Goal: Transaction & Acquisition: Purchase product/service

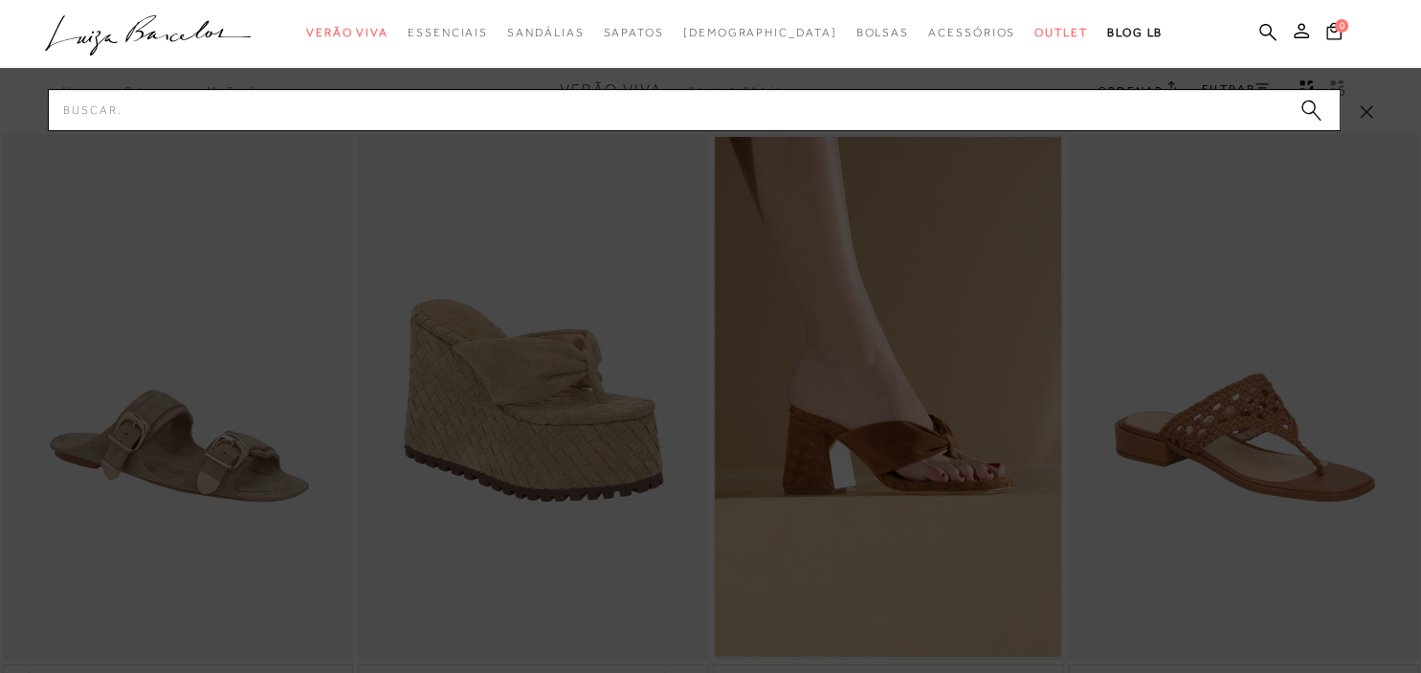
click at [1030, 109] on input "Pesquisar" at bounding box center [694, 110] width 1293 height 42
type input "papete"
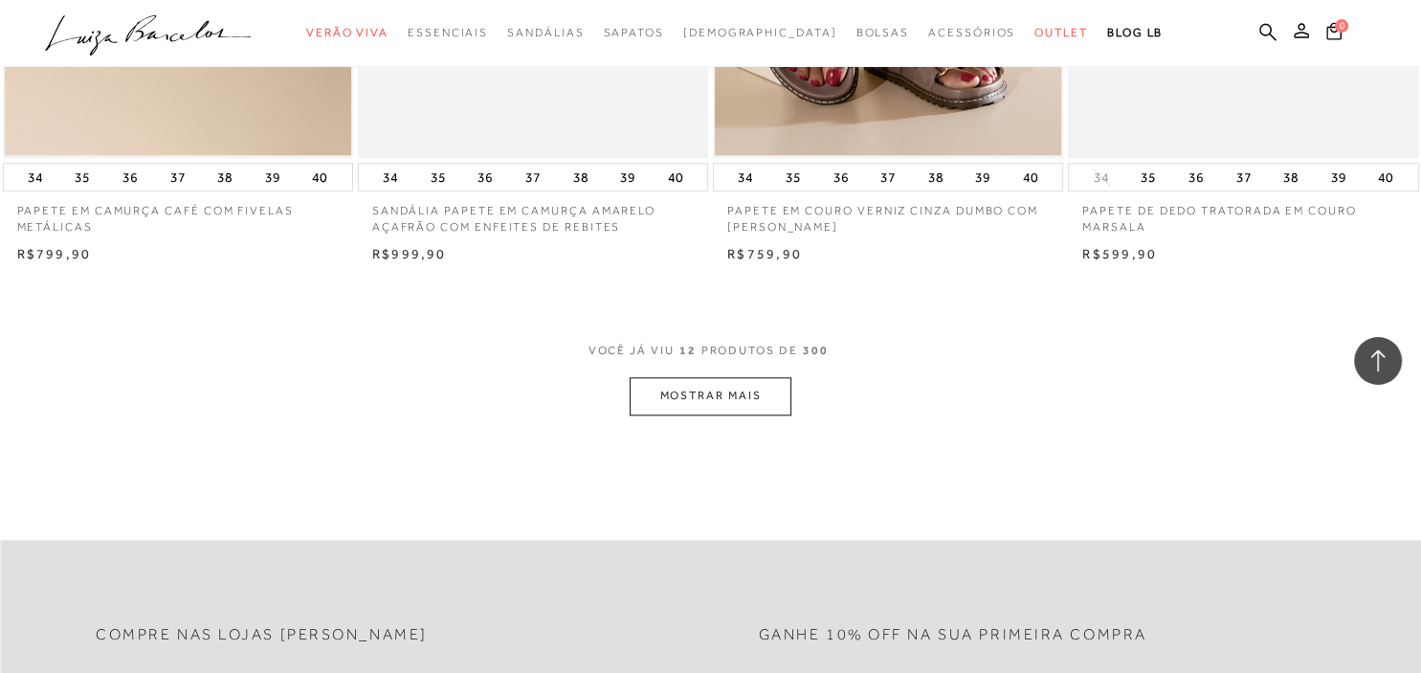
scroll to position [1919, 0]
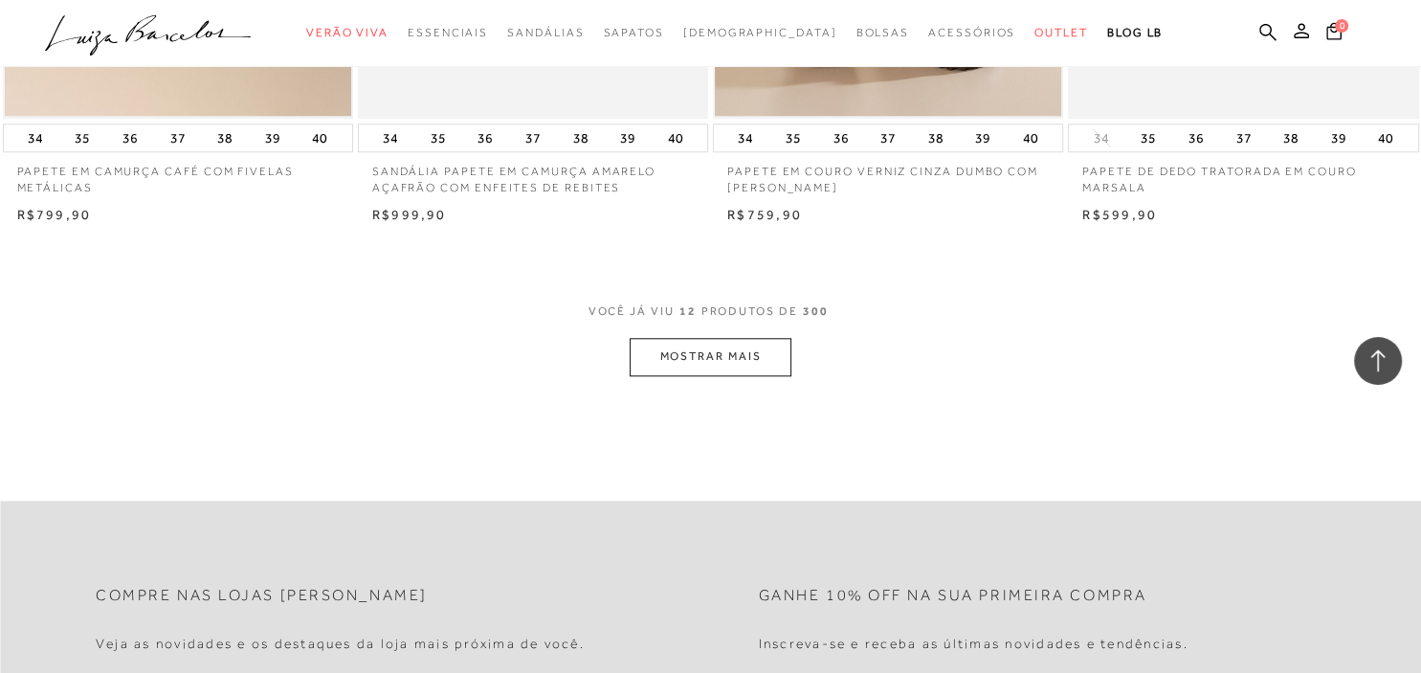
click at [760, 360] on button "MOSTRAR MAIS" at bounding box center [710, 356] width 161 height 37
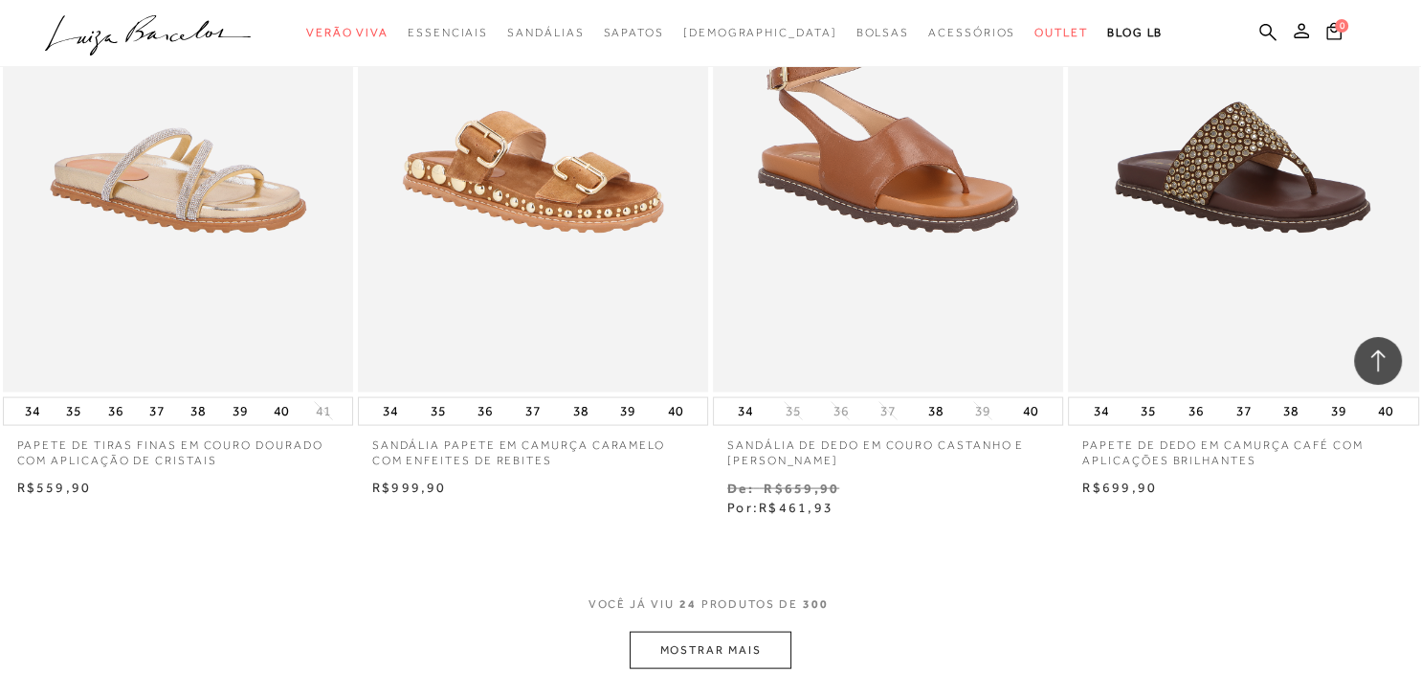
scroll to position [3839, 0]
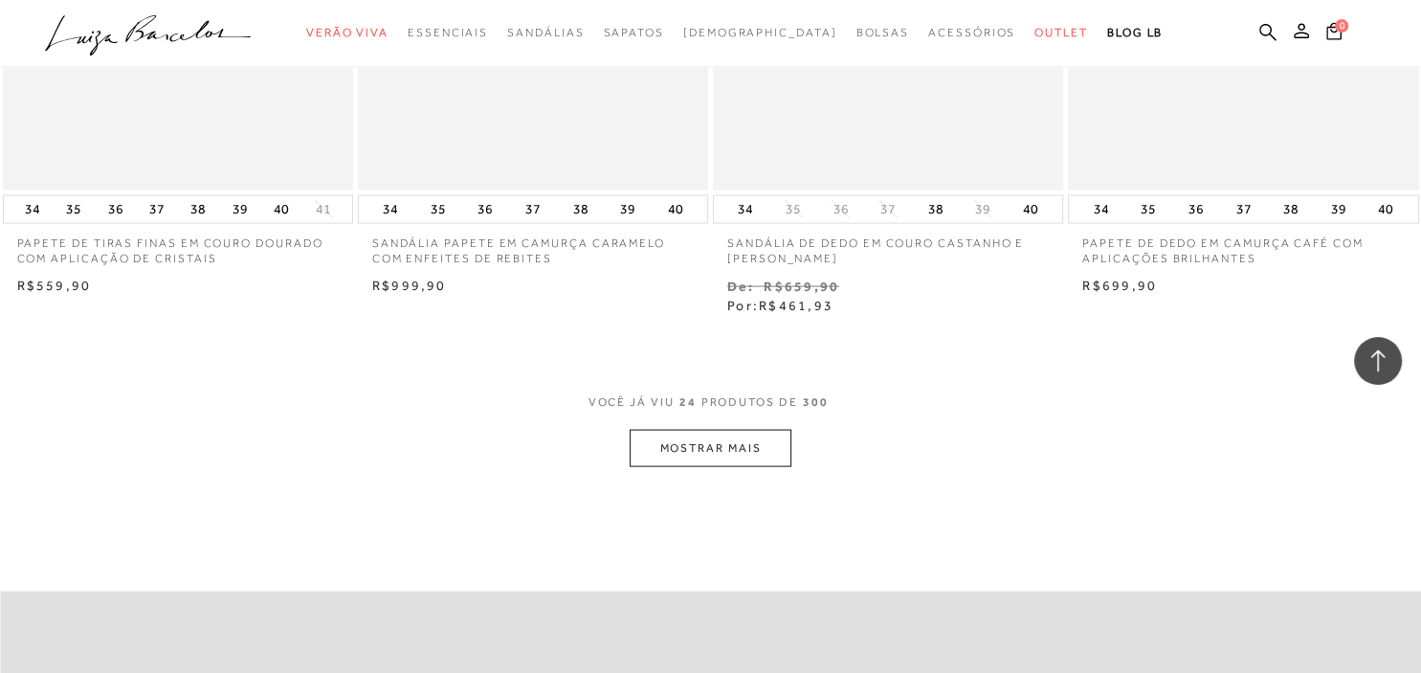
click at [670, 455] on button "MOSTRAR MAIS" at bounding box center [710, 448] width 161 height 37
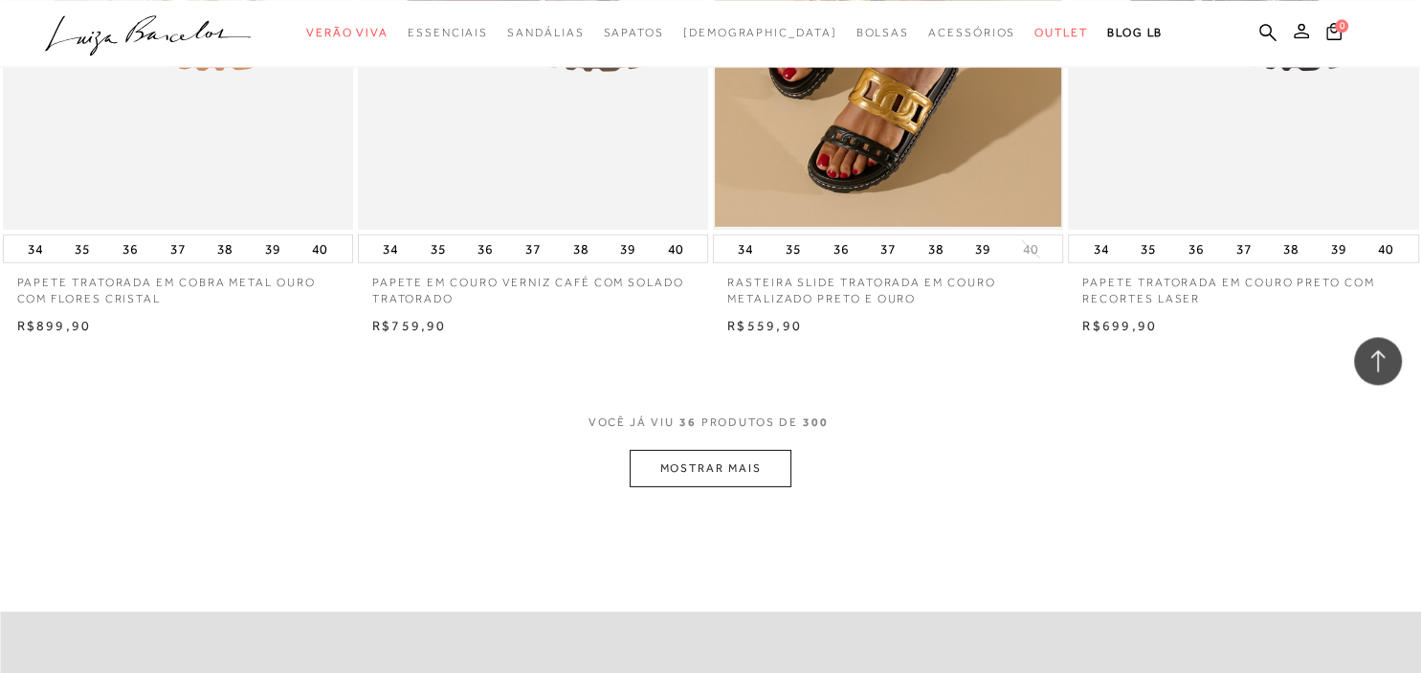
scroll to position [5859, 0]
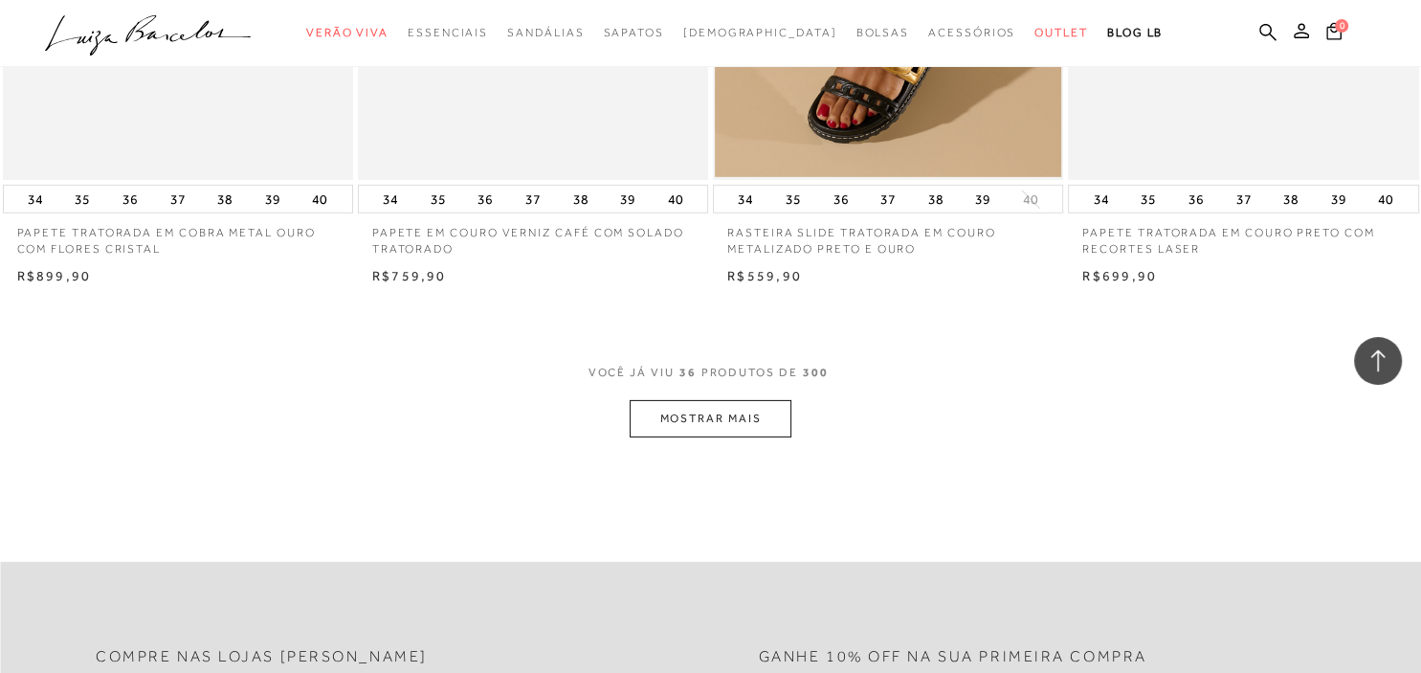
click at [696, 413] on button "MOSTRAR MAIS" at bounding box center [710, 418] width 161 height 37
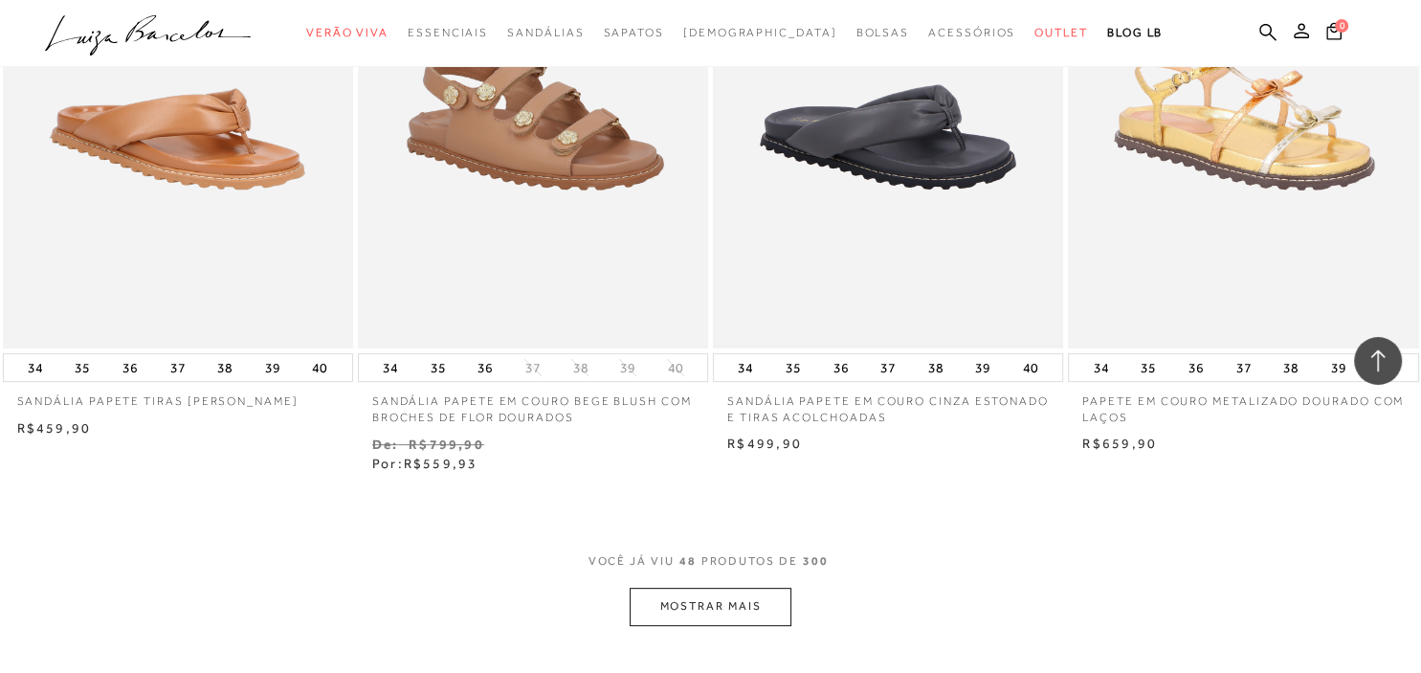
scroll to position [7880, 0]
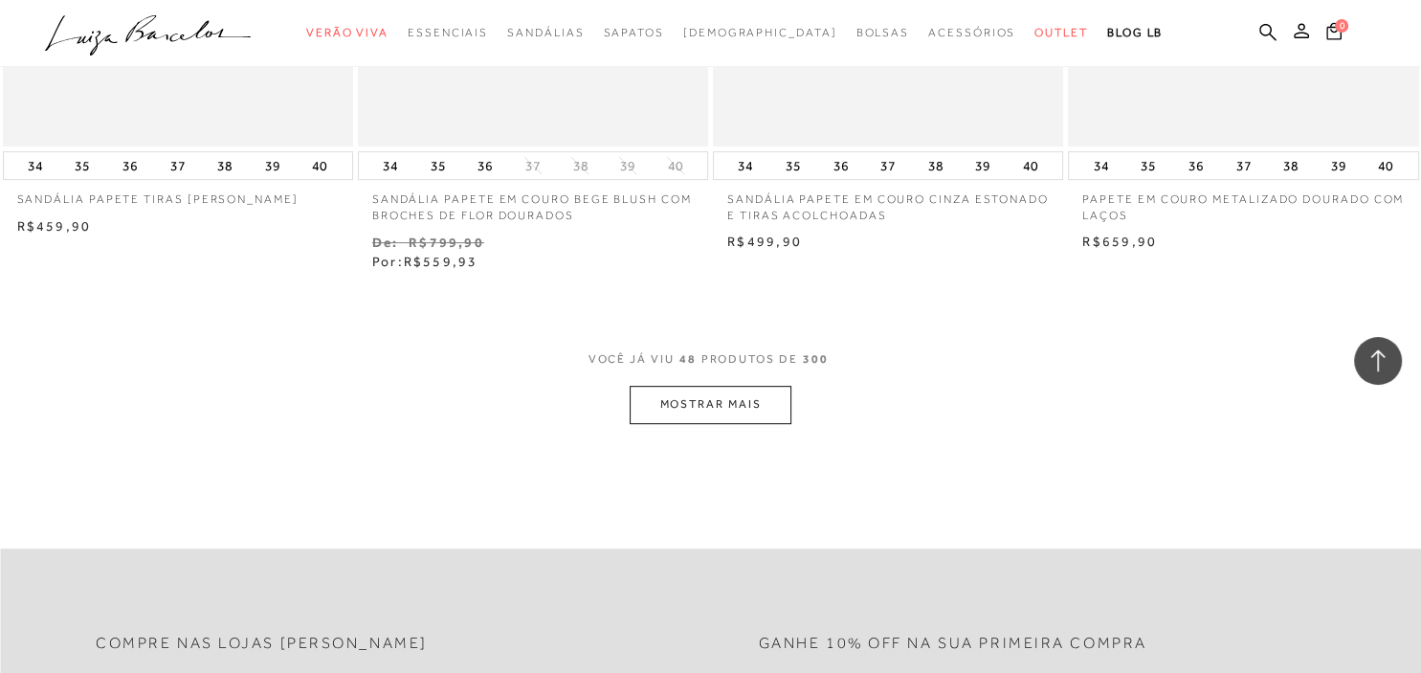
click at [715, 386] on button "MOSTRAR MAIS" at bounding box center [710, 404] width 161 height 37
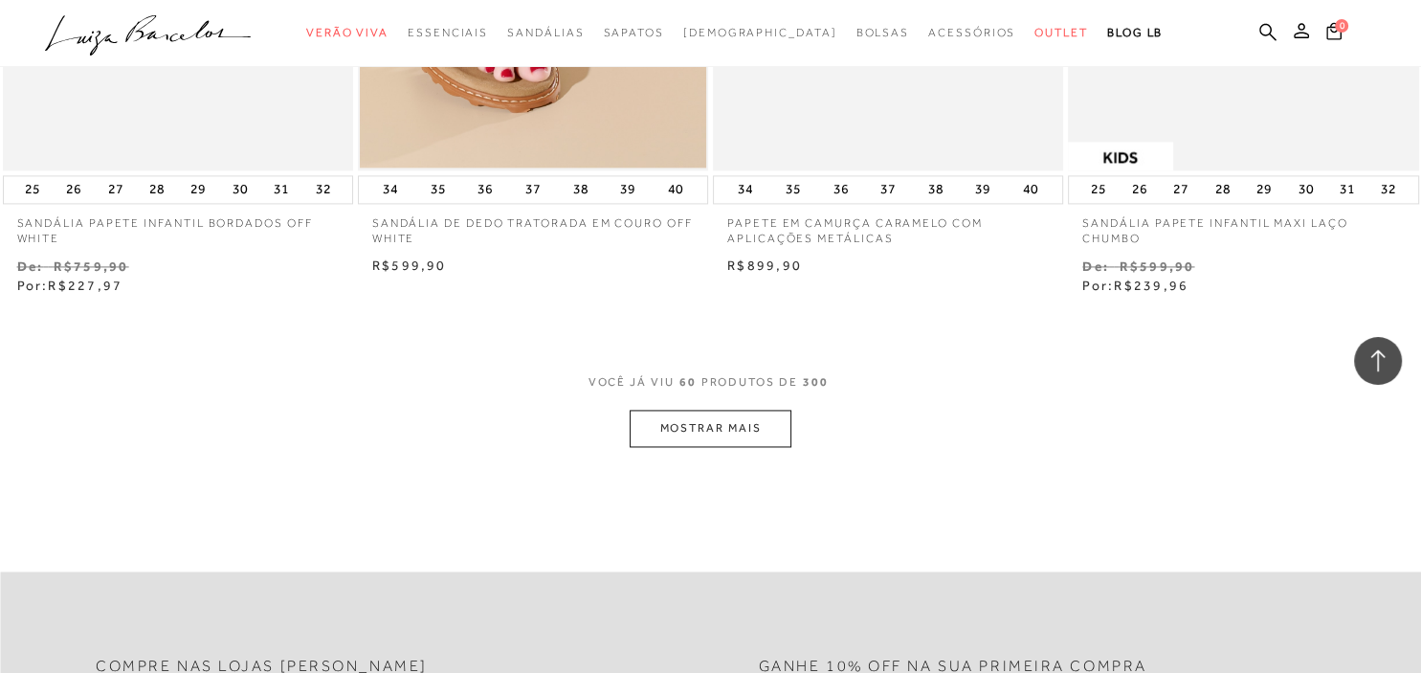
scroll to position [9901, 0]
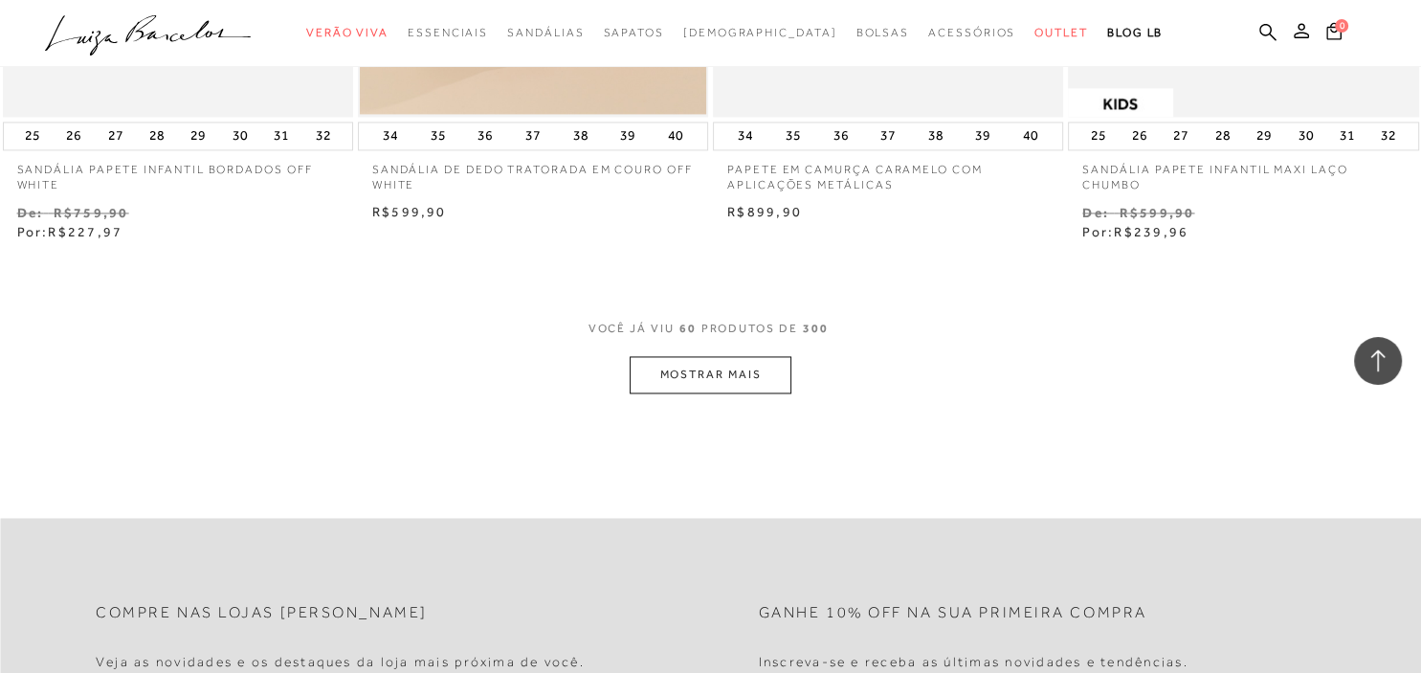
click at [732, 363] on button "MOSTRAR MAIS" at bounding box center [710, 374] width 161 height 37
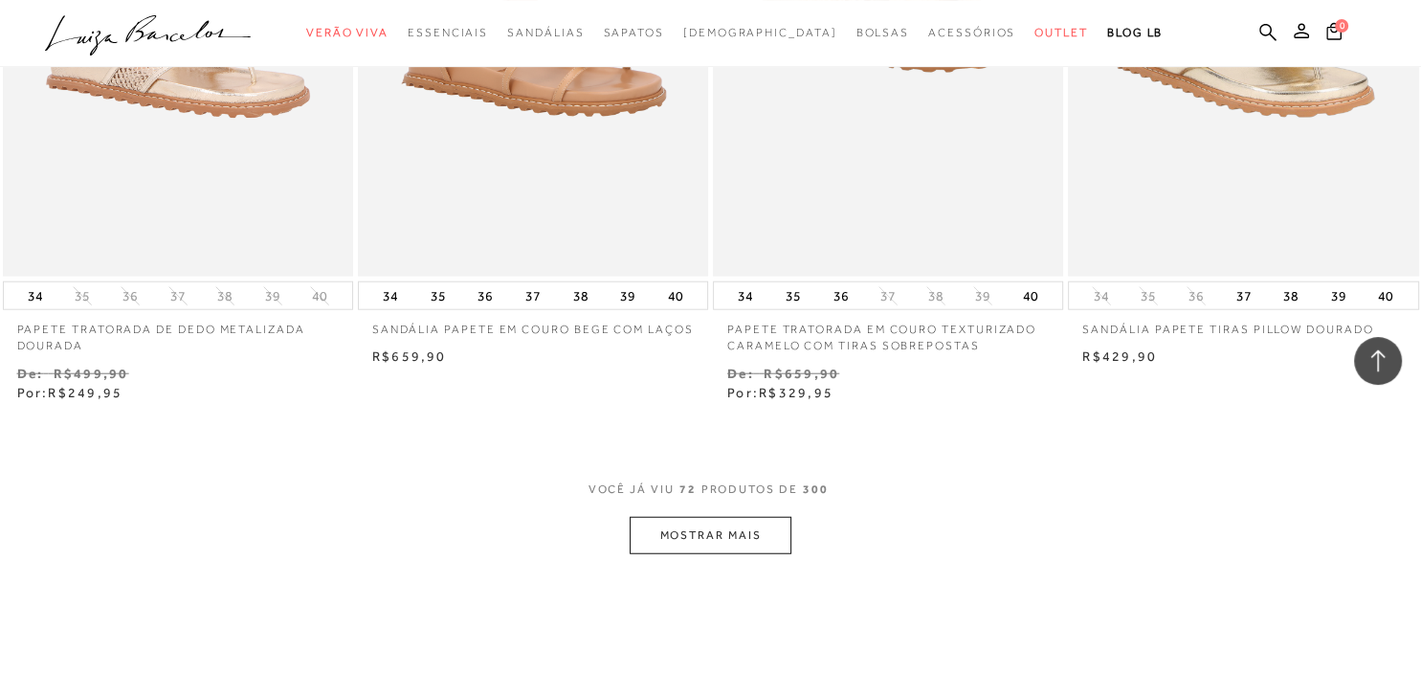
scroll to position [11720, 0]
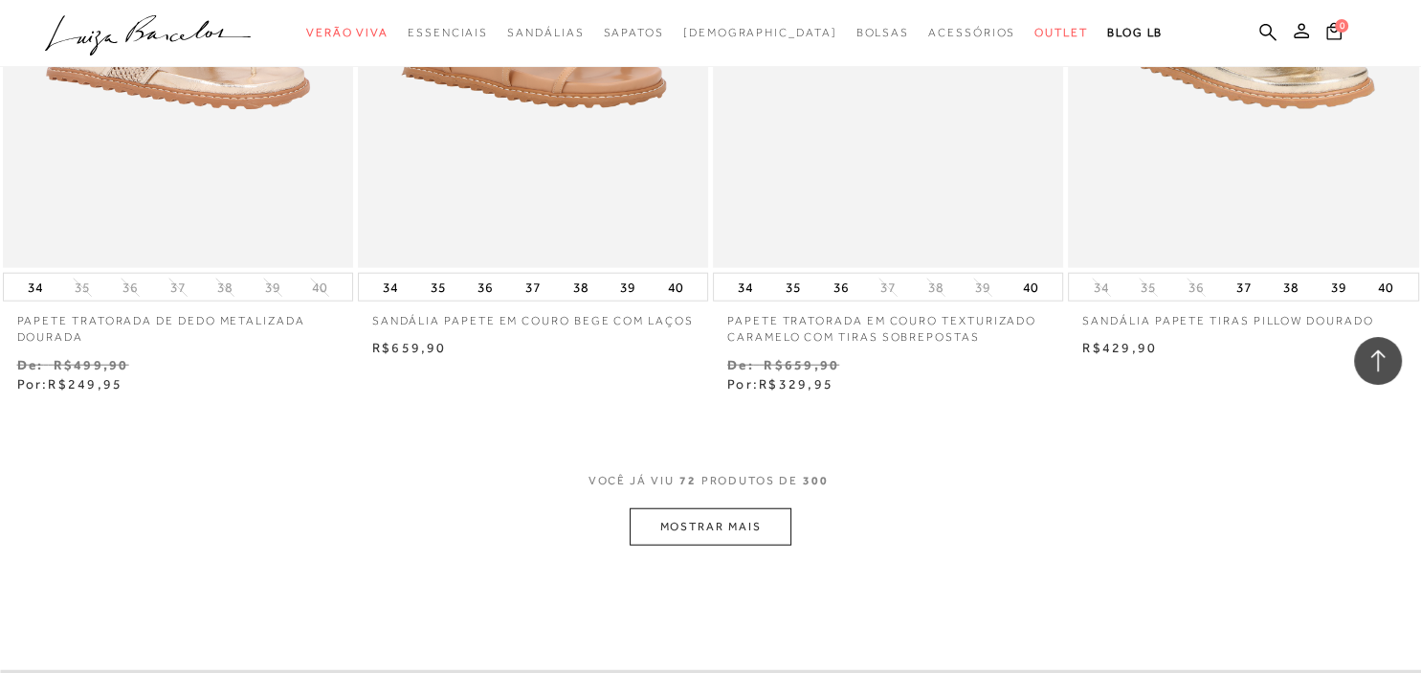
click at [725, 513] on button "MOSTRAR MAIS" at bounding box center [710, 526] width 161 height 37
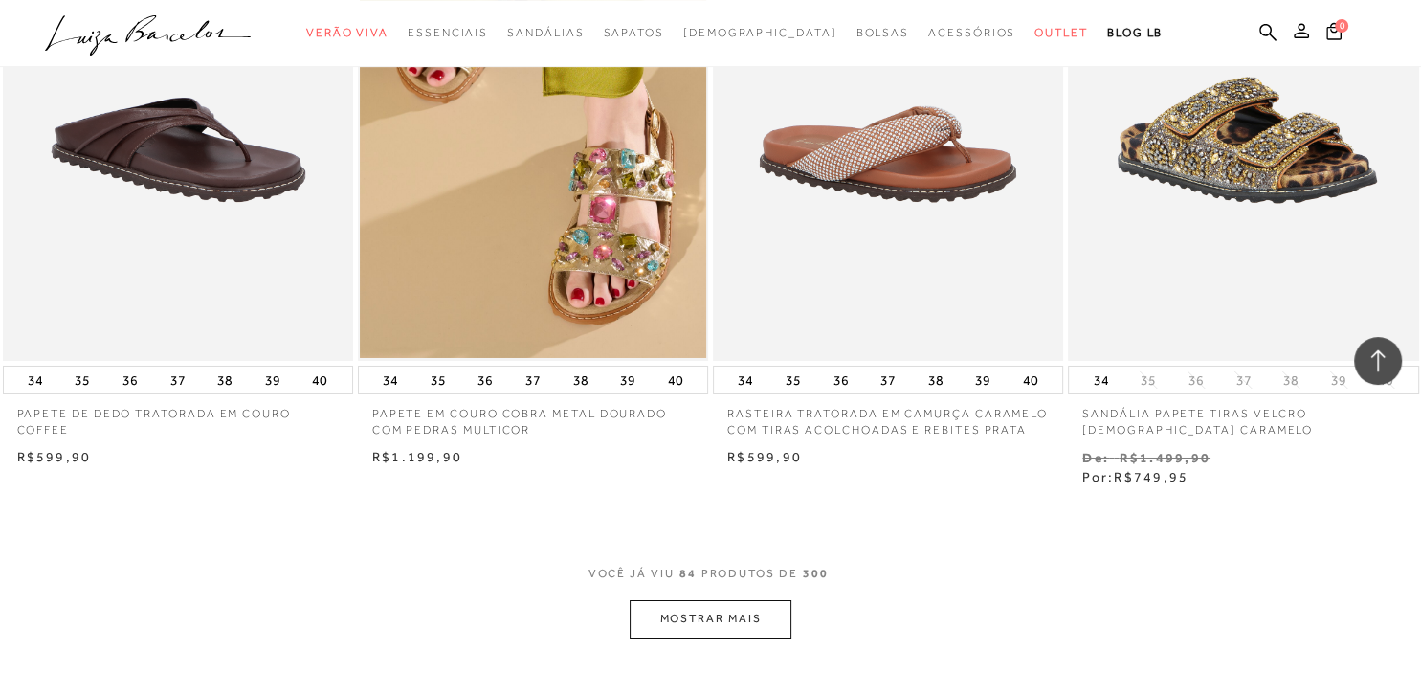
scroll to position [13640, 0]
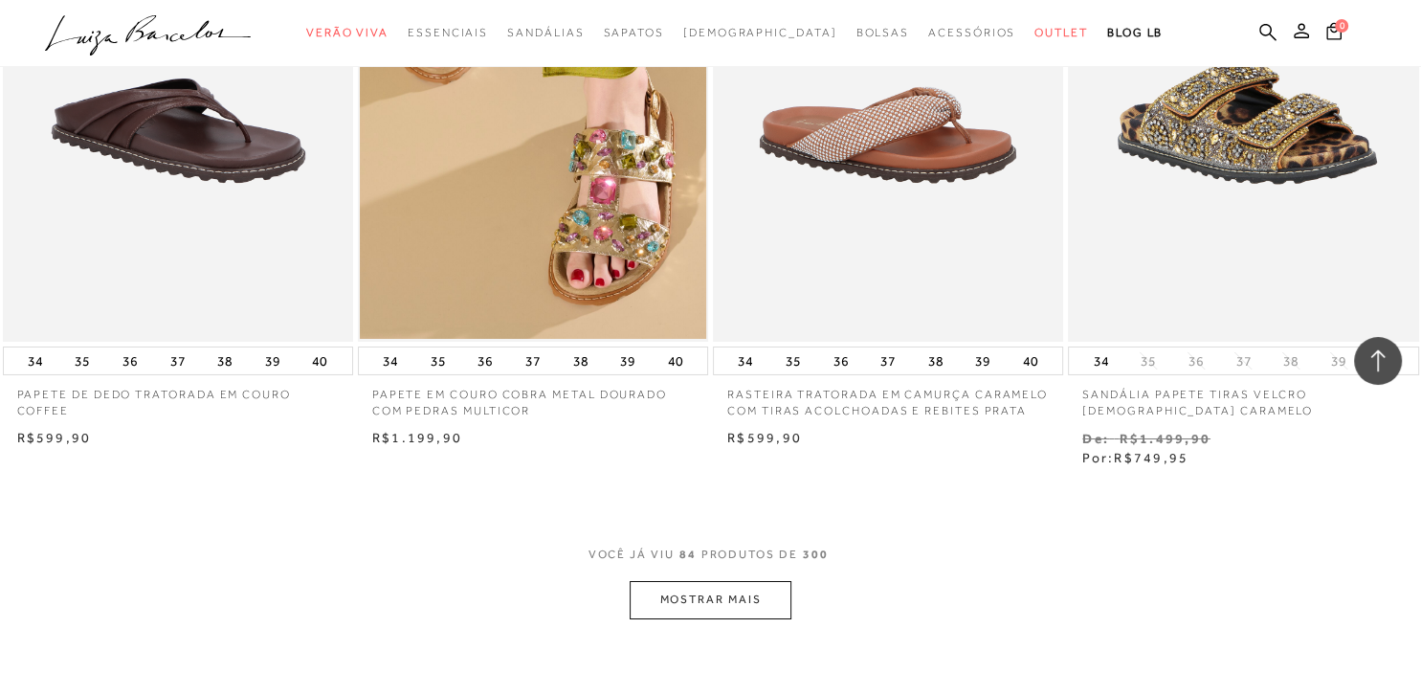
click at [716, 581] on button "MOSTRAR MAIS" at bounding box center [710, 599] width 161 height 37
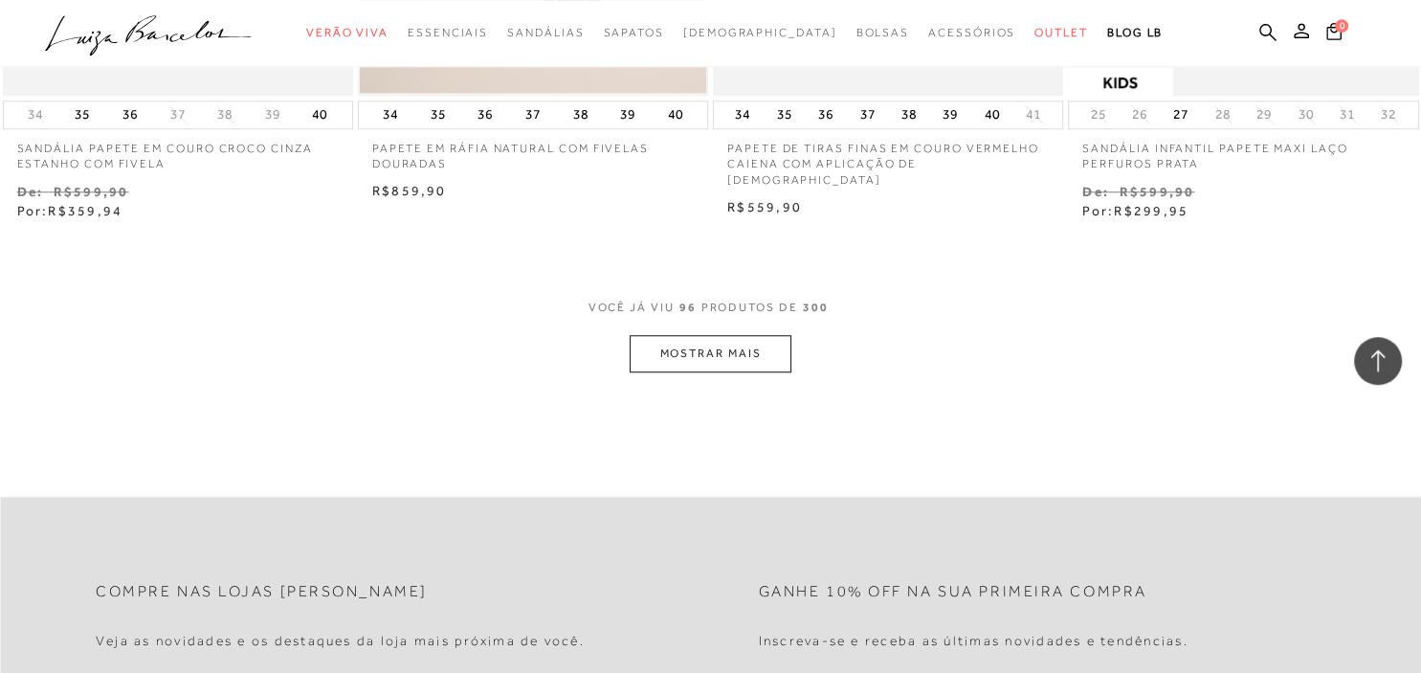
scroll to position [15863, 0]
click at [740, 335] on button "MOSTRAR MAIS" at bounding box center [710, 347] width 161 height 37
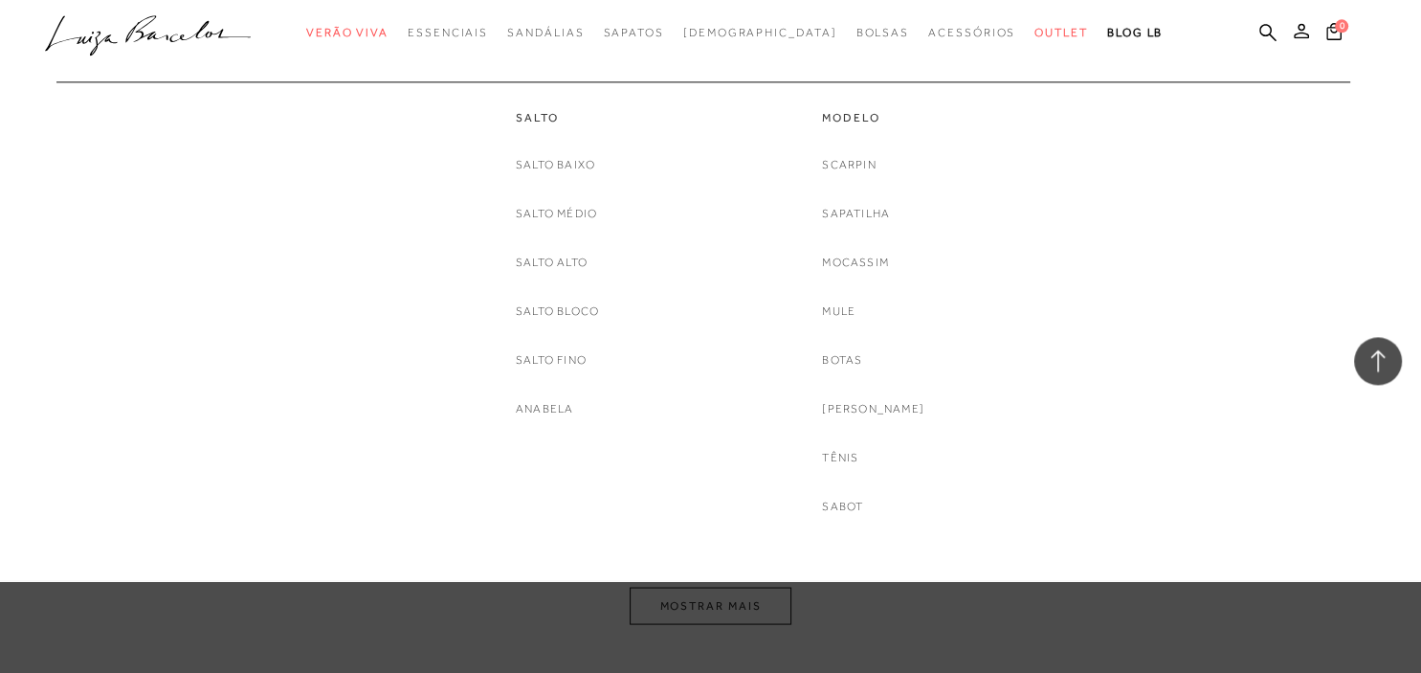
scroll to position [17580, 0]
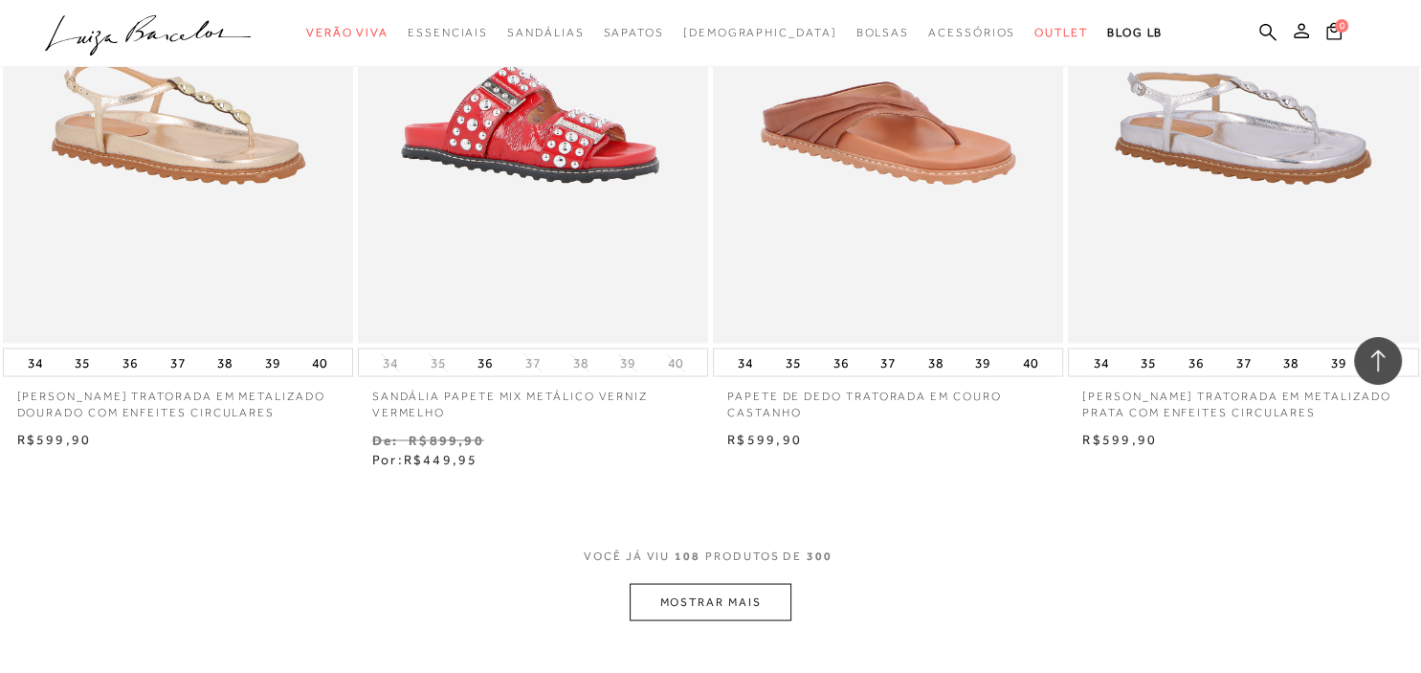
click at [784, 584] on button "MOSTRAR MAIS" at bounding box center [710, 601] width 161 height 37
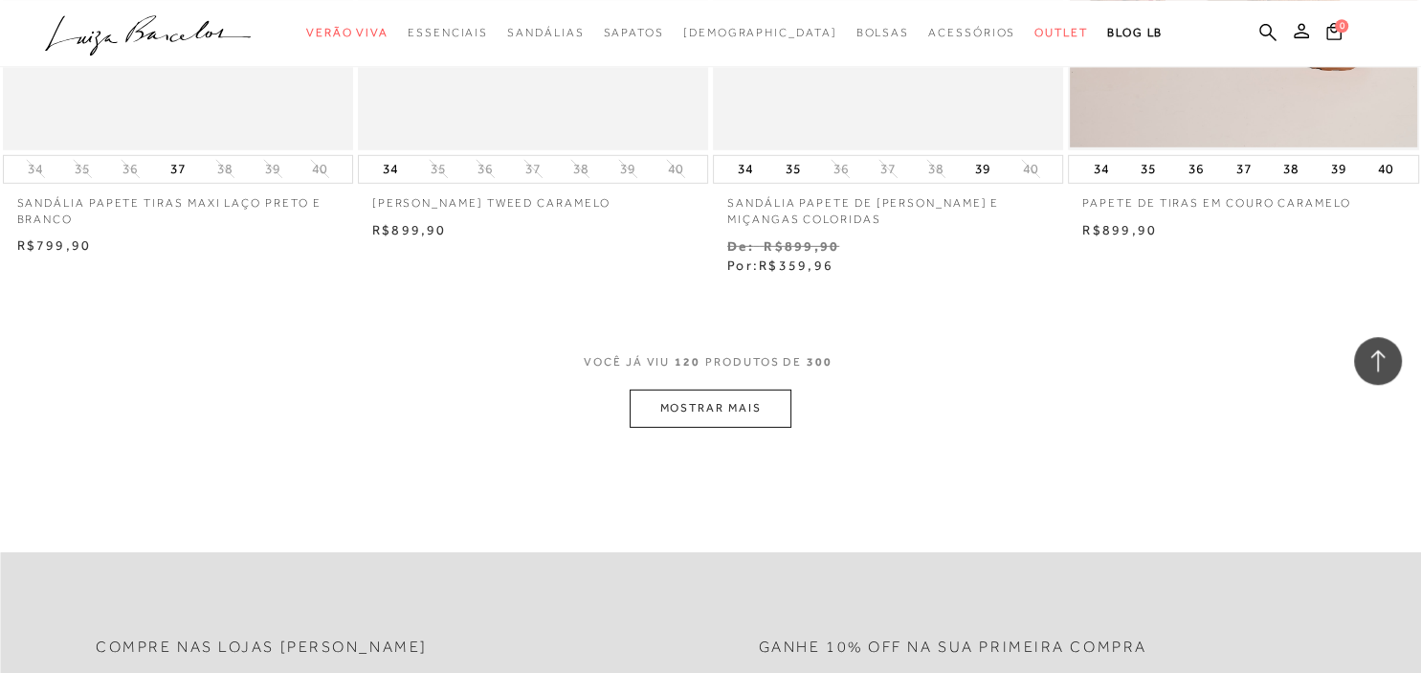
scroll to position [19803, 0]
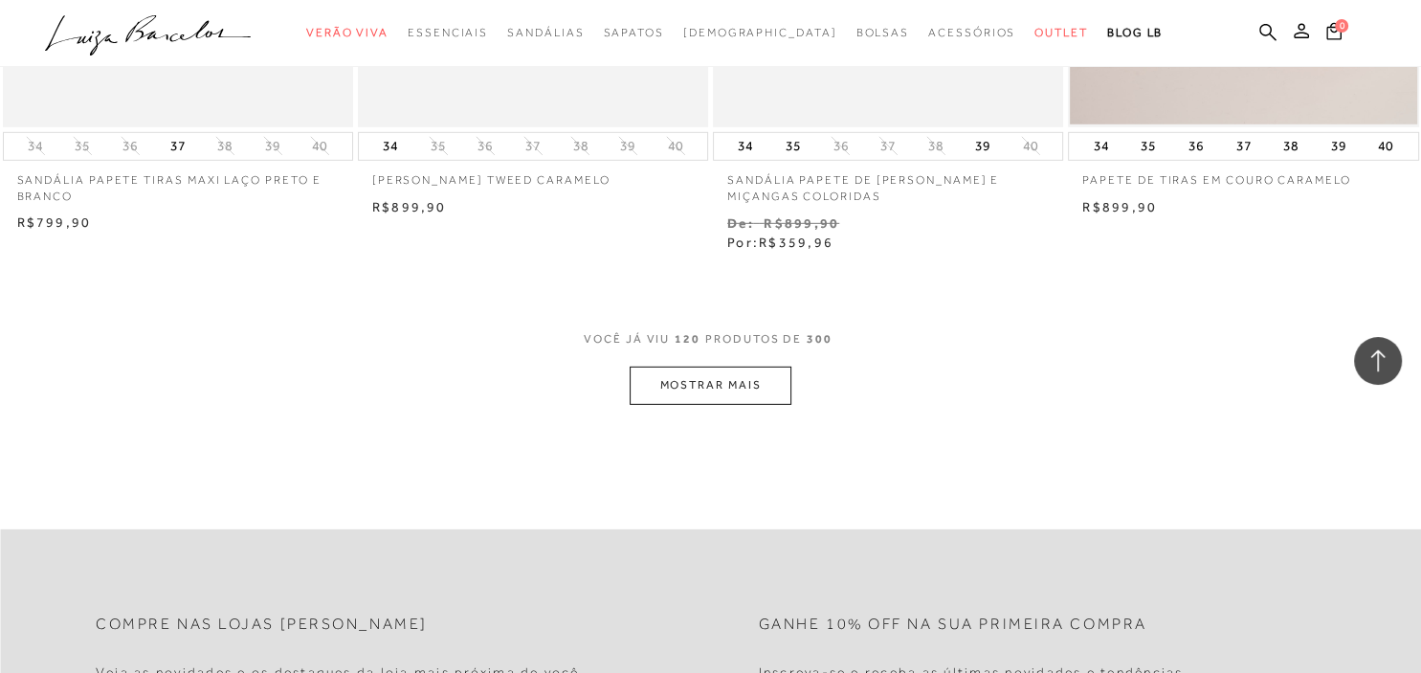
click at [725, 366] on button "MOSTRAR MAIS" at bounding box center [710, 384] width 161 height 37
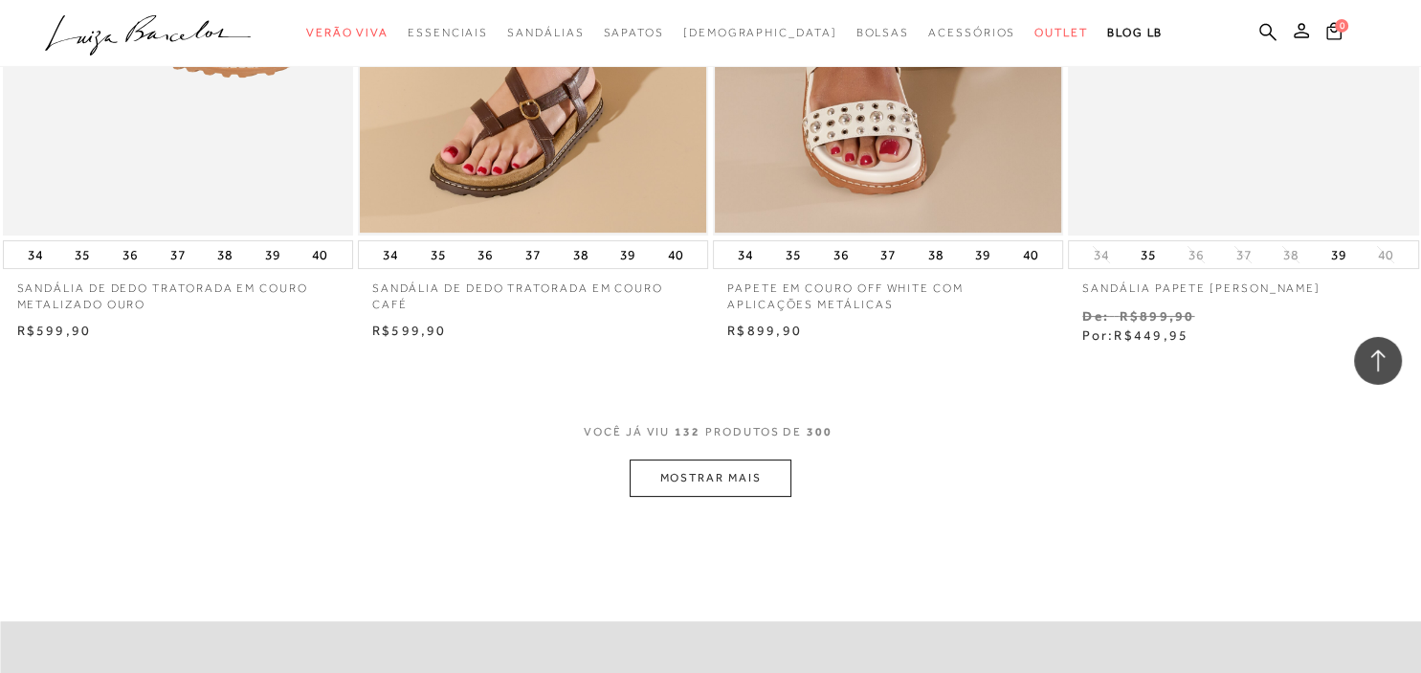
scroll to position [21723, 0]
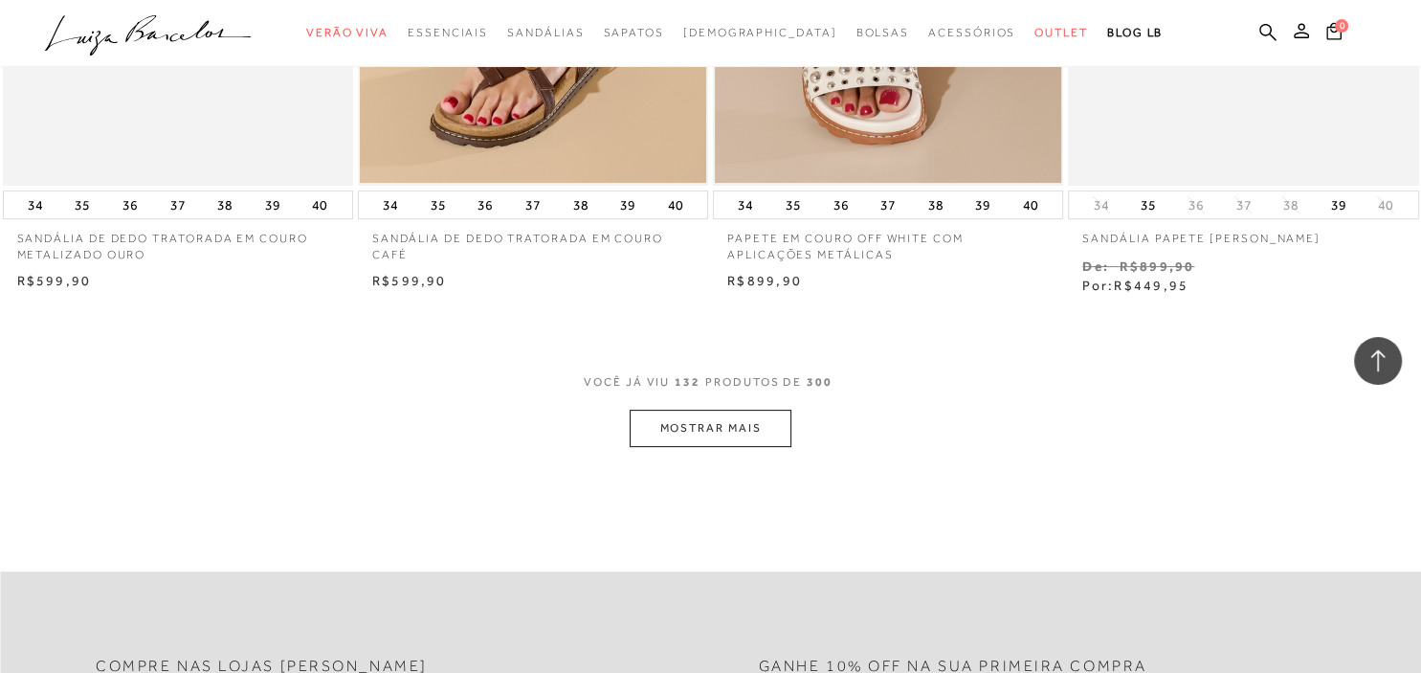
click at [641, 410] on button "MOSTRAR MAIS" at bounding box center [710, 428] width 161 height 37
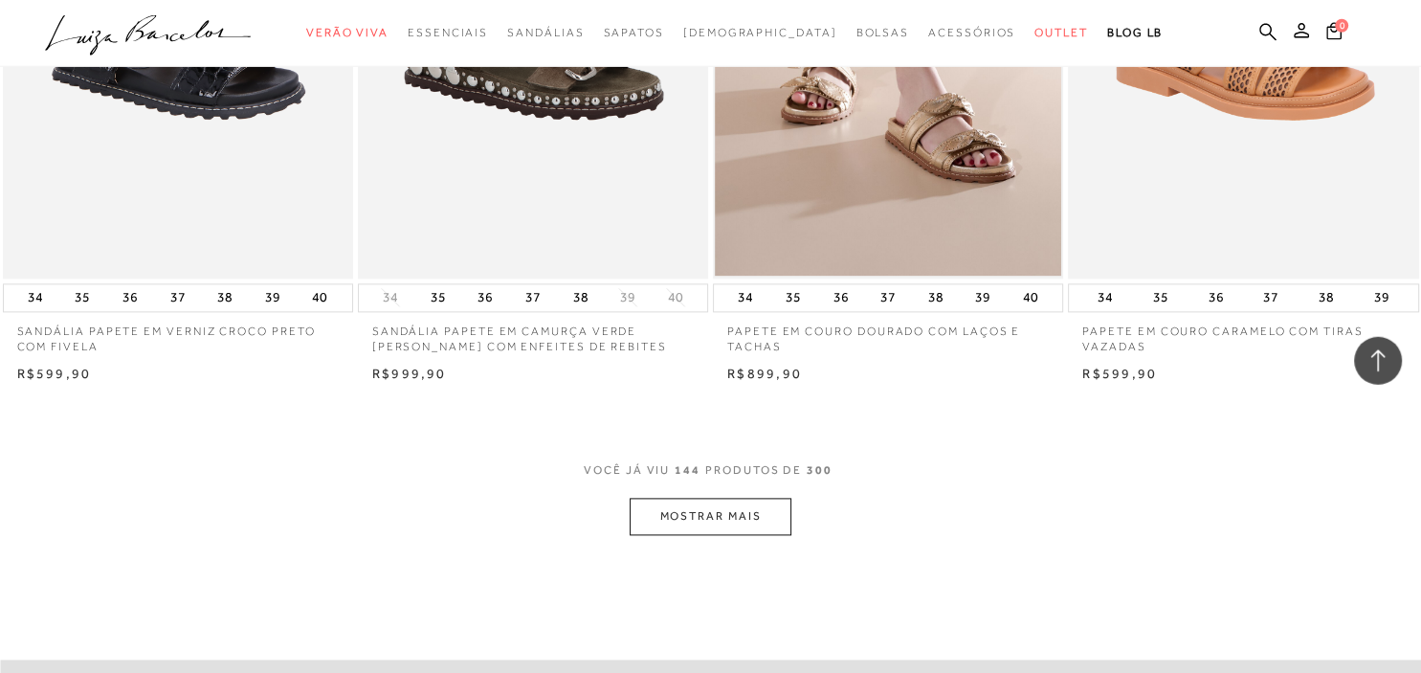
scroll to position [23642, 0]
click at [738, 497] on button "MOSTRAR MAIS" at bounding box center [710, 515] width 161 height 37
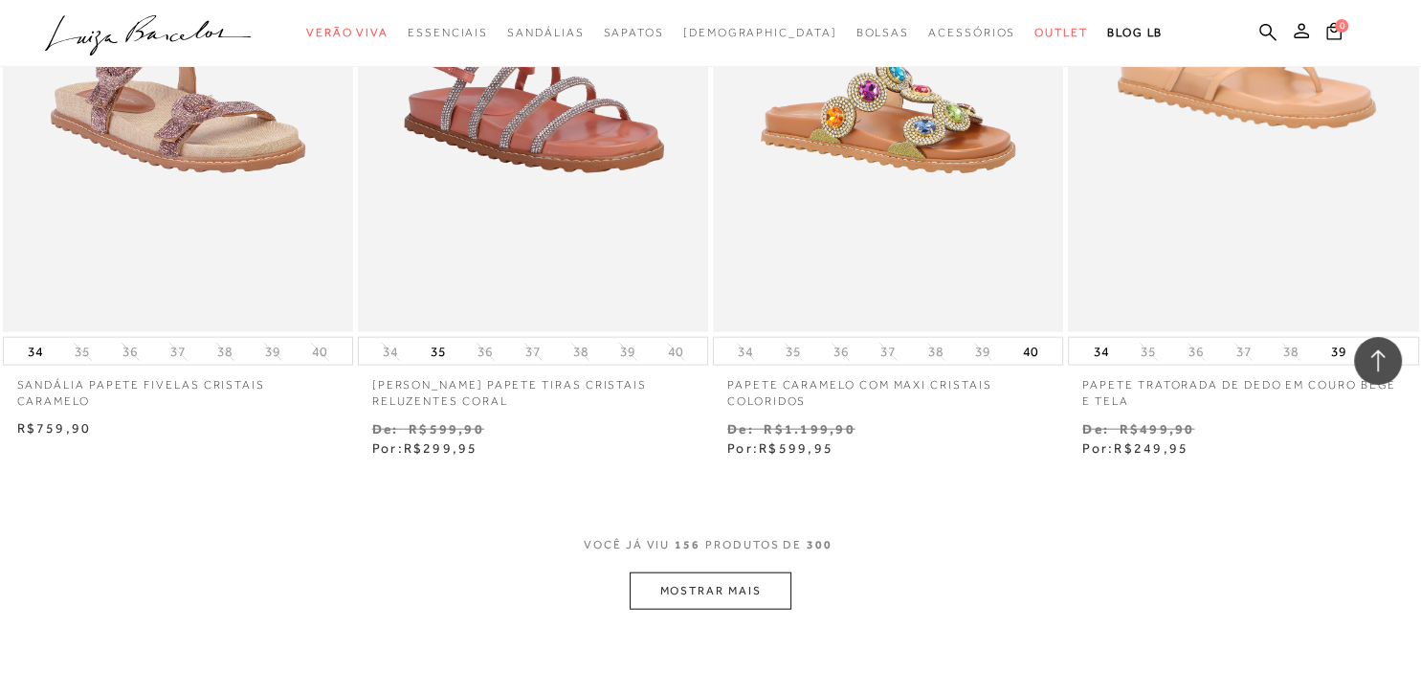
scroll to position [25765, 0]
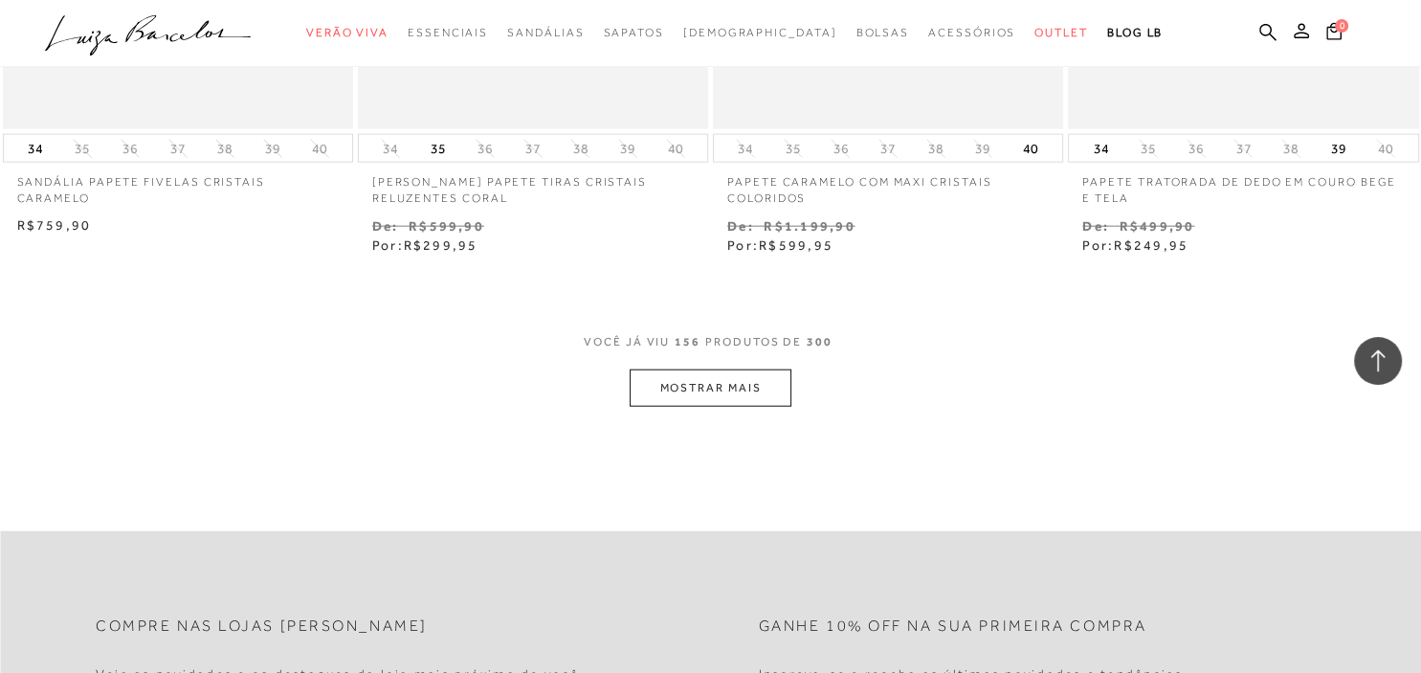
click at [737, 369] on button "MOSTRAR MAIS" at bounding box center [710, 387] width 161 height 37
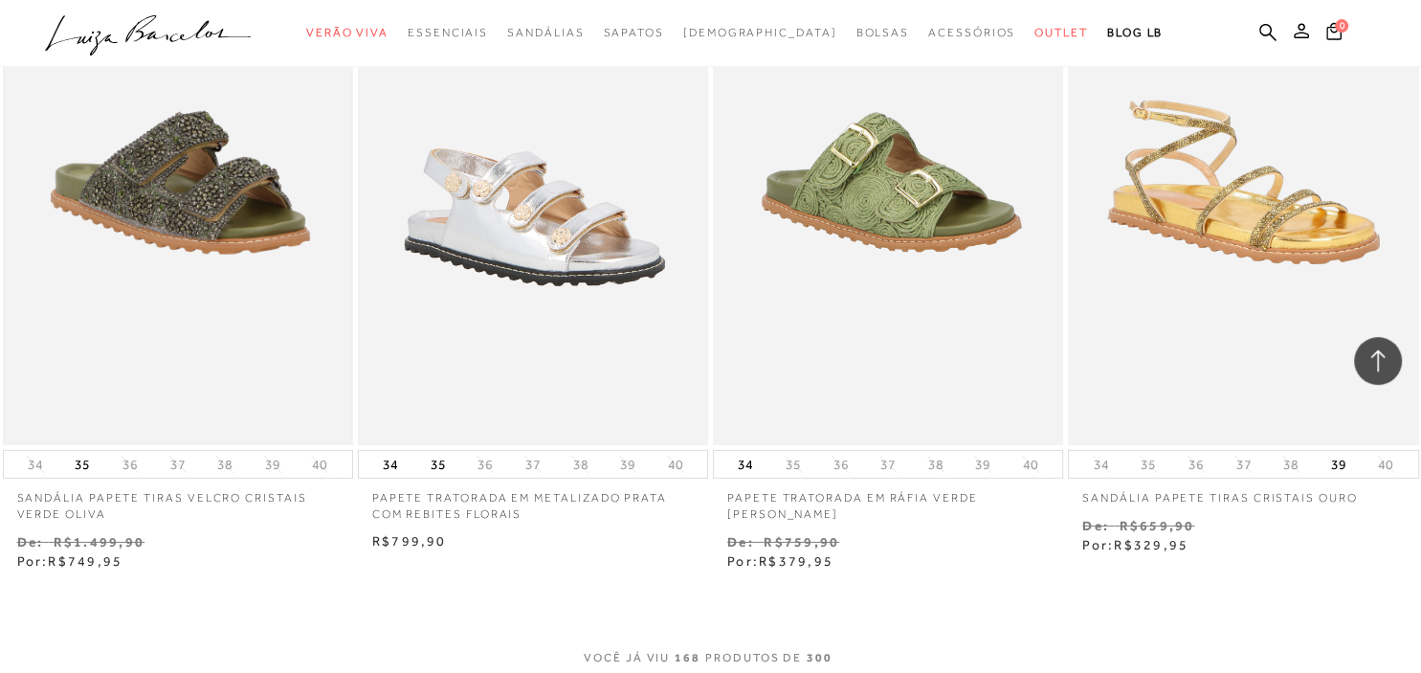
scroll to position [27482, 0]
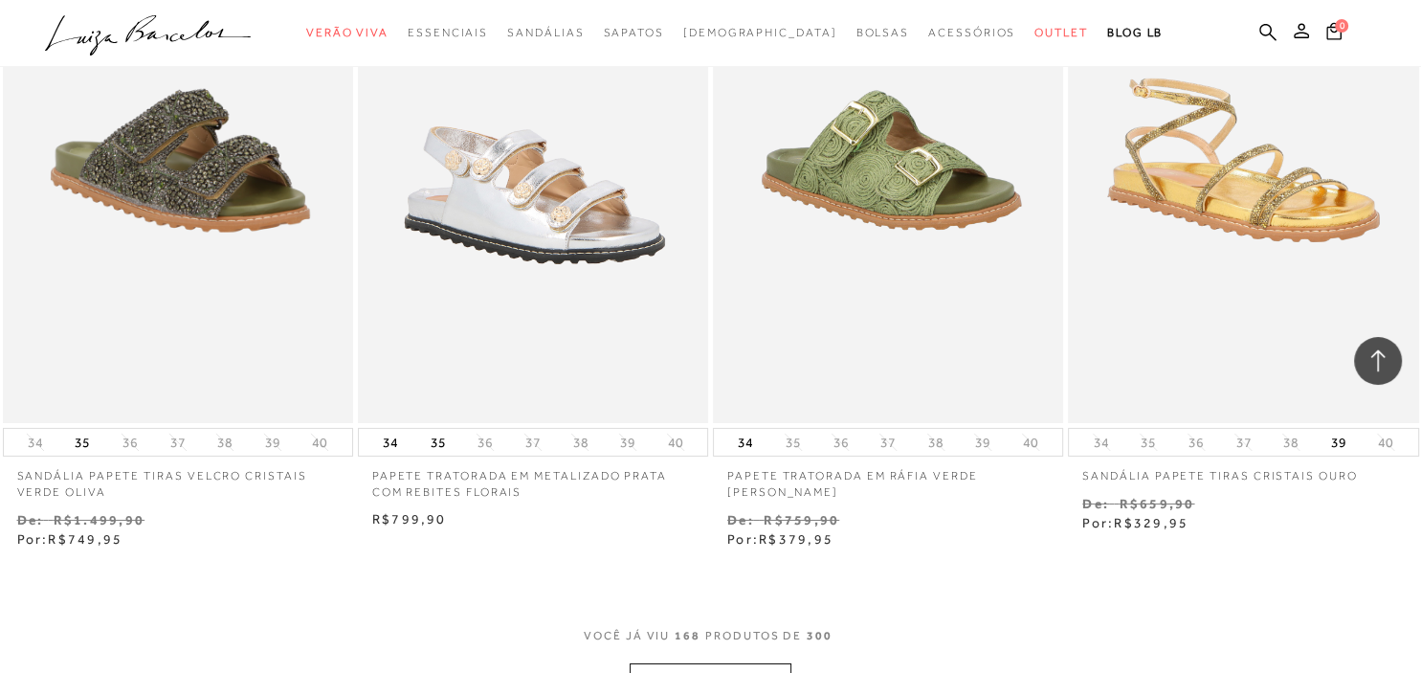
click at [729, 663] on button "MOSTRAR MAIS" at bounding box center [710, 681] width 161 height 37
